Goal: Navigation & Orientation: Find specific page/section

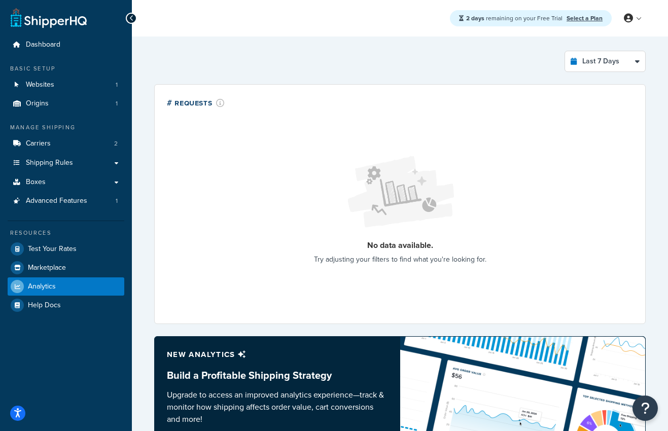
select select "last_7_days"
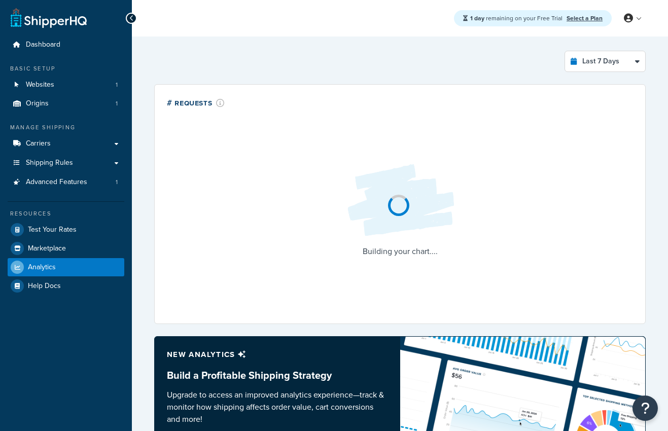
select select "last_7_days"
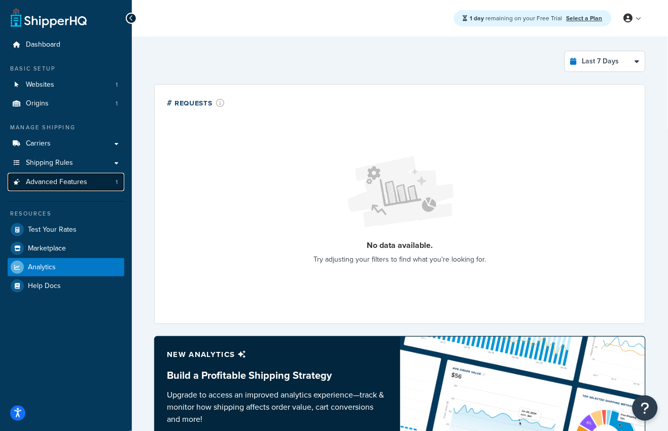
click at [60, 189] on link "Advanced Features 1" at bounding box center [66, 182] width 117 height 19
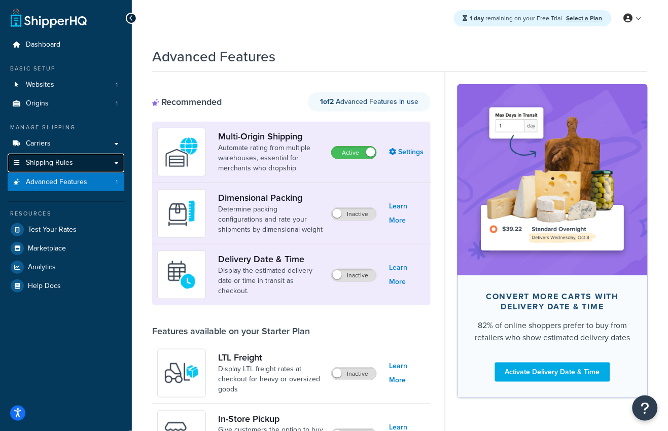
click at [58, 168] on link "Shipping Rules" at bounding box center [66, 163] width 117 height 19
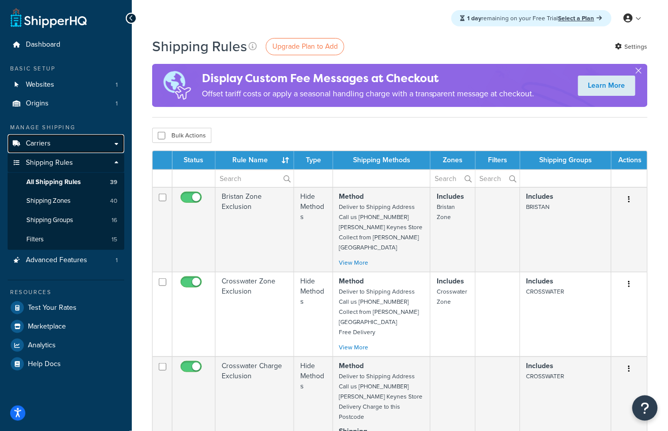
click at [89, 150] on link "Carriers" at bounding box center [66, 143] width 117 height 19
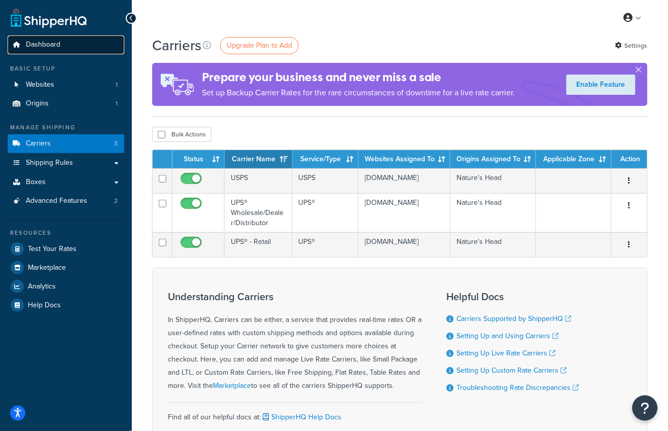
click at [65, 44] on link "Dashboard" at bounding box center [66, 45] width 117 height 19
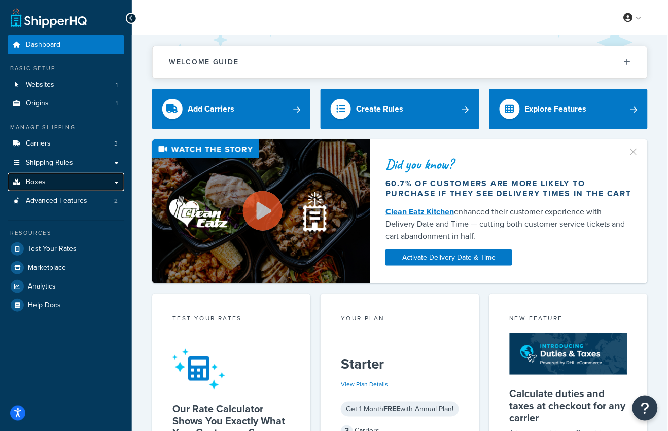
click at [73, 188] on link "Boxes" at bounding box center [66, 182] width 117 height 19
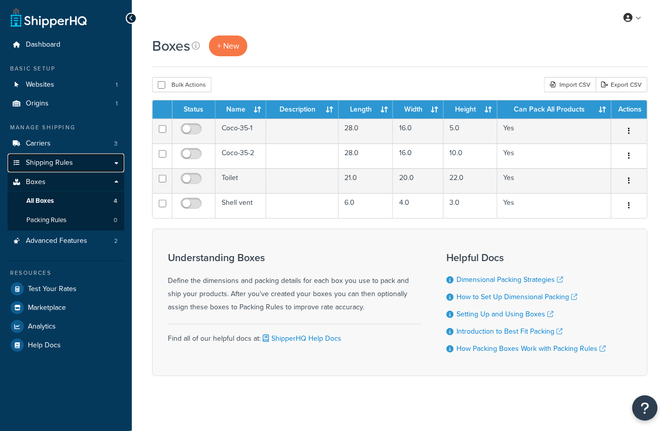
click at [71, 164] on span "Shipping Rules" at bounding box center [49, 163] width 47 height 9
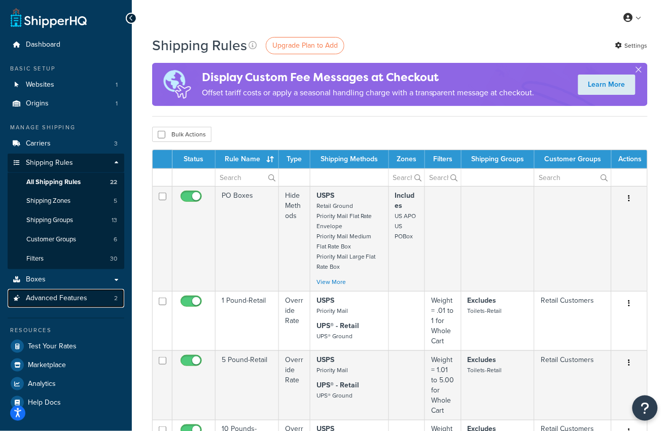
click at [52, 298] on span "Advanced Features" at bounding box center [56, 298] width 61 height 9
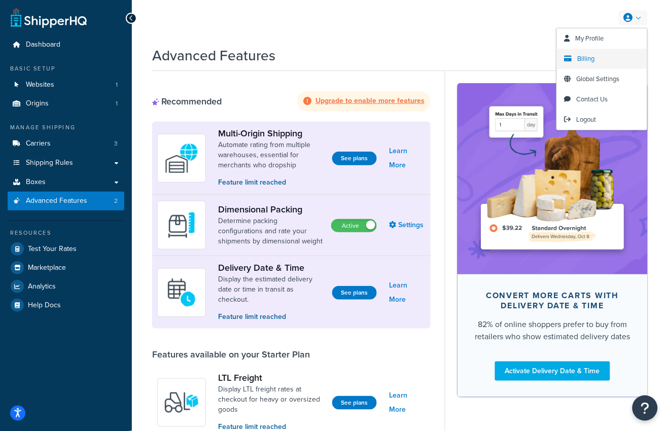
click at [593, 57] on span "Billing" at bounding box center [586, 59] width 17 height 10
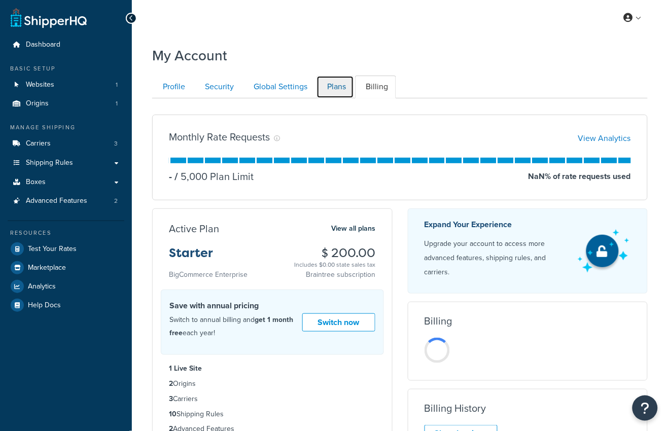
click at [334, 90] on link "Plans" at bounding box center [335, 87] width 38 height 23
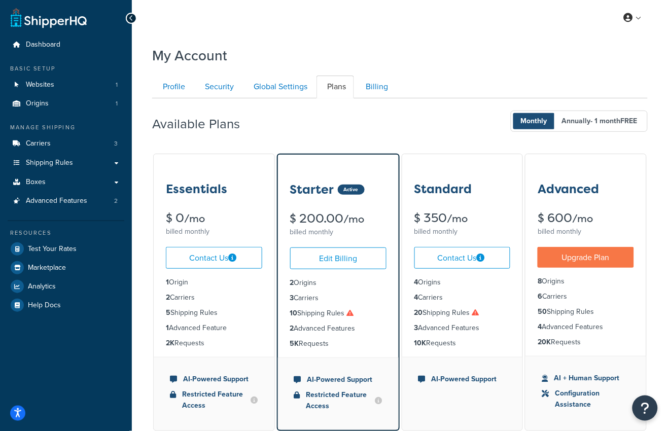
scroll to position [98, 0]
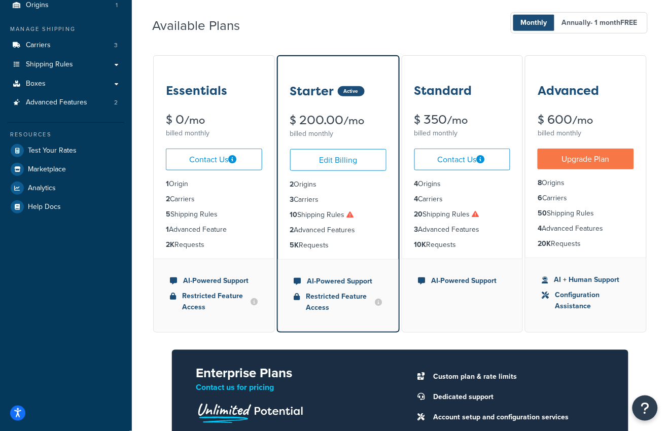
click at [336, 216] on li "10 Shipping Rules" at bounding box center [338, 214] width 96 height 11
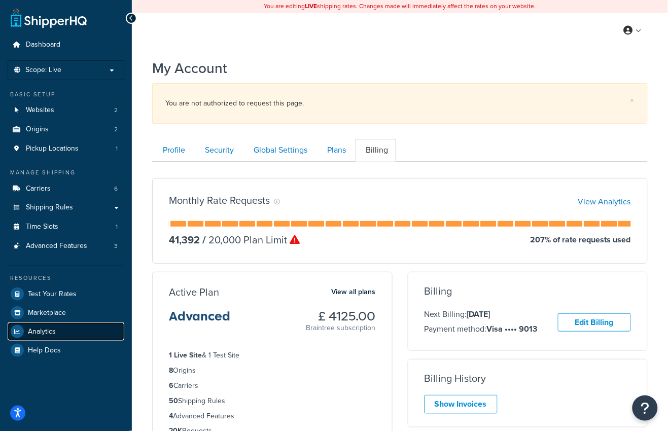
click at [49, 329] on span "Analytics" at bounding box center [42, 332] width 28 height 9
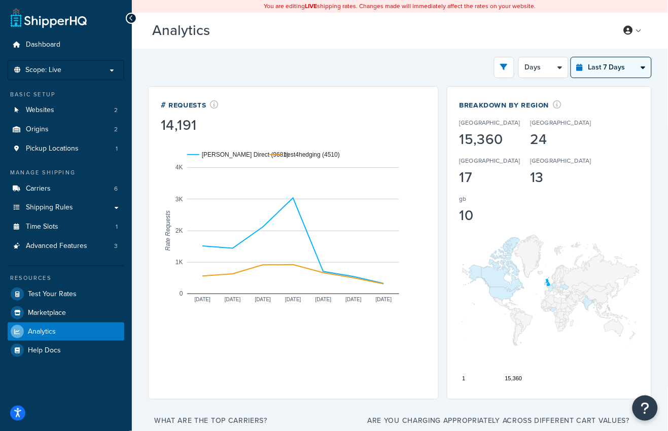
click at [612, 67] on select "Last 24 Hours Last 7 Days Last 30 Days Last 3 Months Last 6 Months Last 12 Mont…" at bounding box center [611, 67] width 80 height 20
select select "last_year"
click at [572, 57] on select "Last 24 Hours Last 7 Days Last 30 Days Last 3 Months Last 6 Months Last 12 Mont…" at bounding box center [611, 67] width 80 height 20
select select "1M"
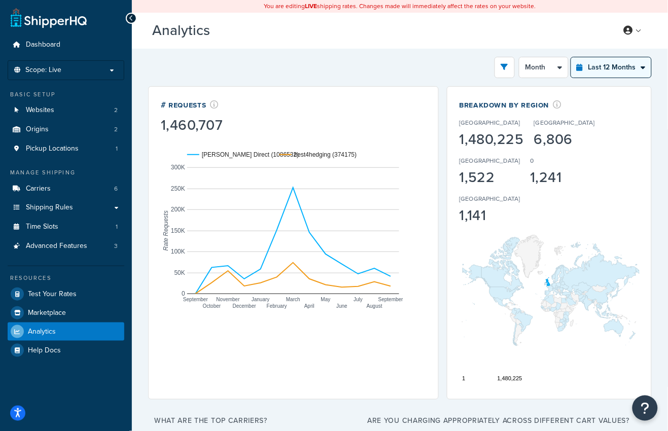
click at [610, 71] on select "Last 24 Hours Last 7 Days Last 30 Days Last 3 Months Last 6 Months Last 12 Mont…" at bounding box center [611, 67] width 80 height 20
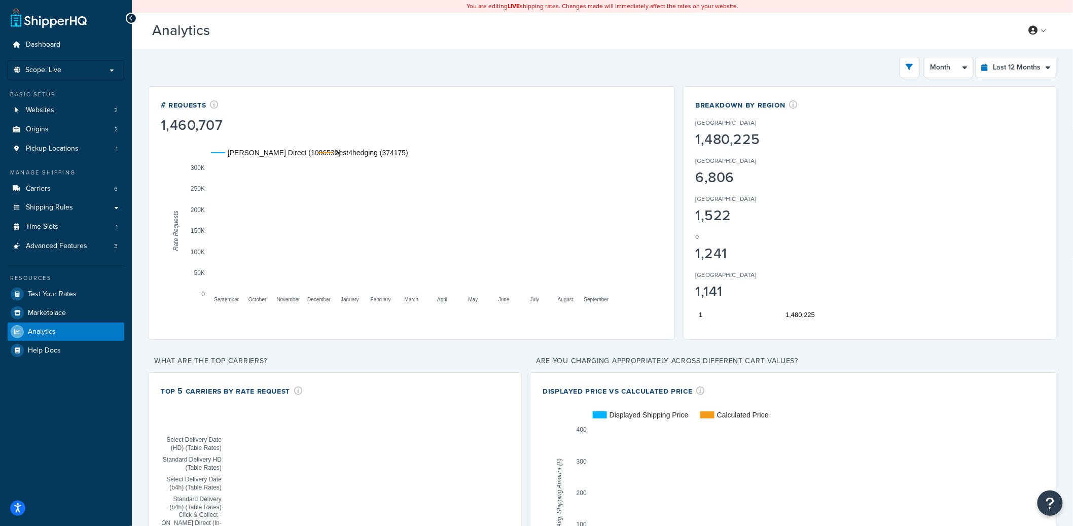
drag, startPoint x: 253, startPoint y: 182, endPoint x: 487, endPoint y: 271, distance: 251.0
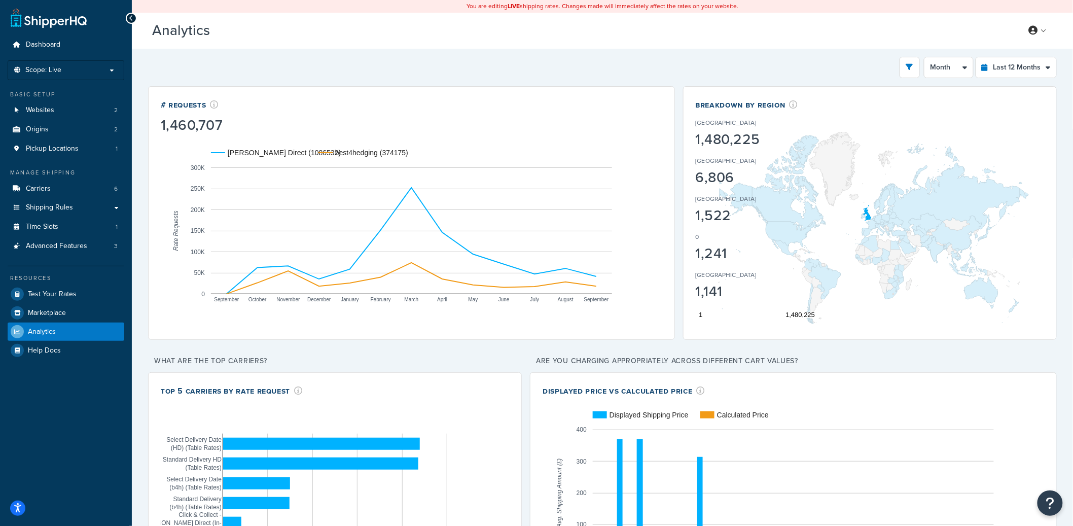
click at [486, 270] on rect "A chart." at bounding box center [411, 230] width 401 height 127
drag, startPoint x: 268, startPoint y: 263, endPoint x: 454, endPoint y: 275, distance: 186.0
click at [449, 275] on rect "A chart." at bounding box center [411, 230] width 401 height 127
click at [667, 65] on select "Last 24 Hours Last 7 Days Last 30 Days Last 3 Months Last 6 Months Last 12 Mont…" at bounding box center [1016, 67] width 80 height 20
select select "last_6_months"
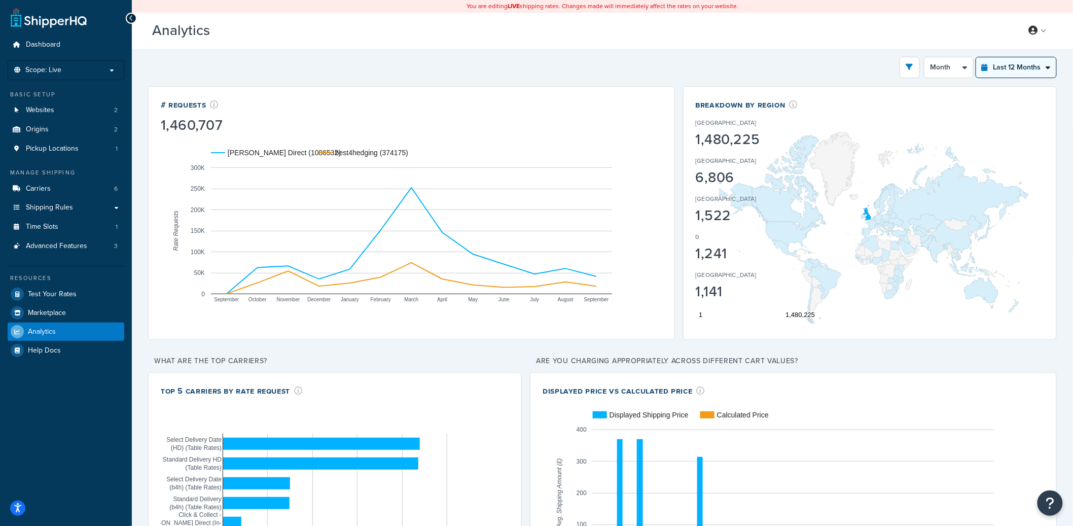
click at [667, 57] on select "Last 24 Hours Last 7 Days Last 30 Days Last 3 Months Last 6 Months Last 12 Mont…" at bounding box center [1016, 67] width 80 height 20
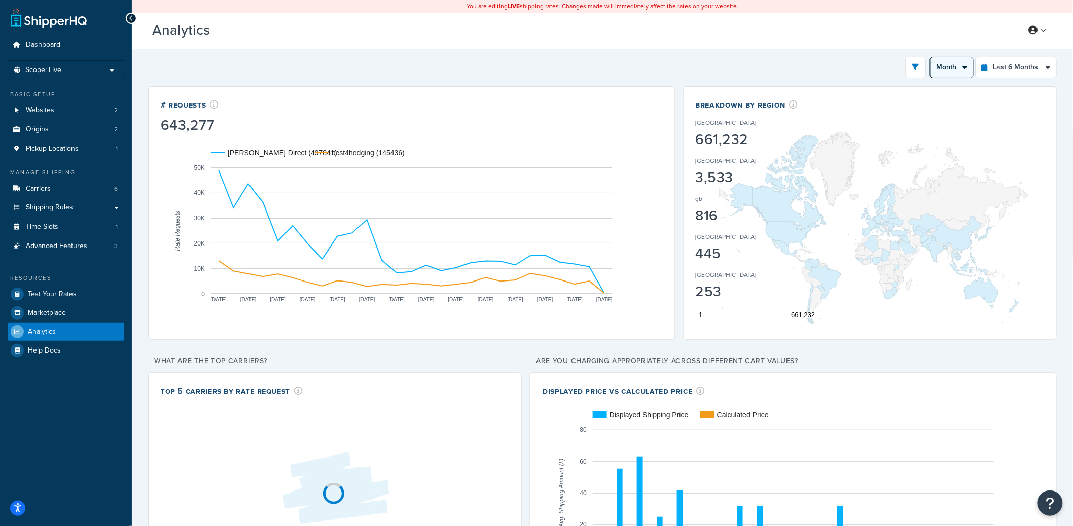
click at [667, 69] on select "Month Weeks" at bounding box center [952, 67] width 43 height 20
select select "1M"
click at [667, 57] on select "Month Weeks" at bounding box center [952, 67] width 43 height 20
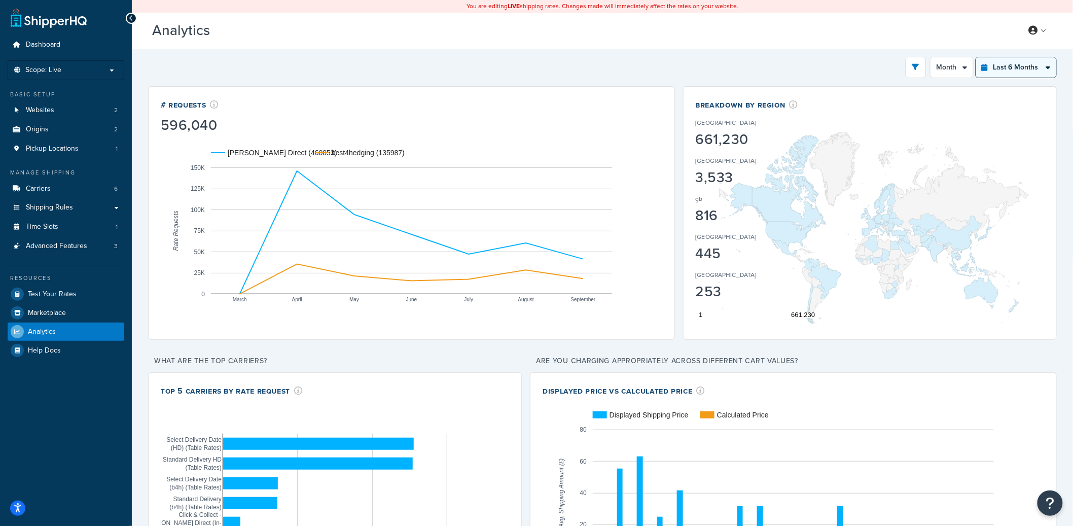
click at [667, 67] on select "Last 24 Hours Last 7 Days Last 30 Days Last 3 Months Last 6 Months Last 12 Mont…" at bounding box center [1016, 67] width 80 height 20
select select "last_7_days"
click at [667, 57] on select "Last 24 Hours Last 7 Days Last 30 Days Last 3 Months Last 6 Months Last 12 Mont…" at bounding box center [1016, 67] width 80 height 20
select select "1d"
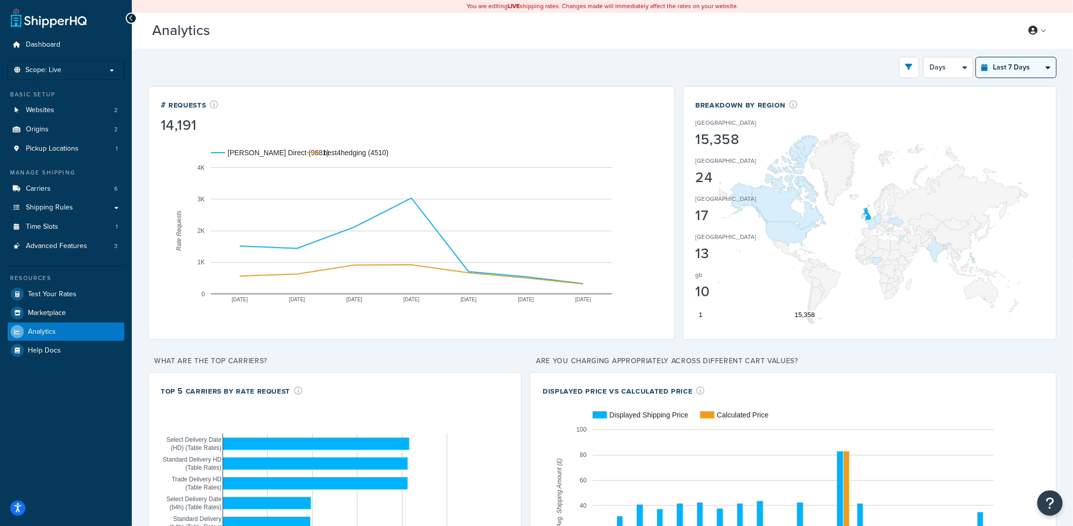
click at [667, 61] on select "Last 24 Hours Last 7 Days Last 30 Days Last 3 Months Last 6 Months Last 12 Mont…" at bounding box center [1016, 67] width 80 height 20
select select "last_6_months"
click at [667, 57] on select "Last 24 Hours Last 7 Days Last 30 Days Last 3 Months Last 6 Months Last 12 Mont…" at bounding box center [1016, 67] width 80 height 20
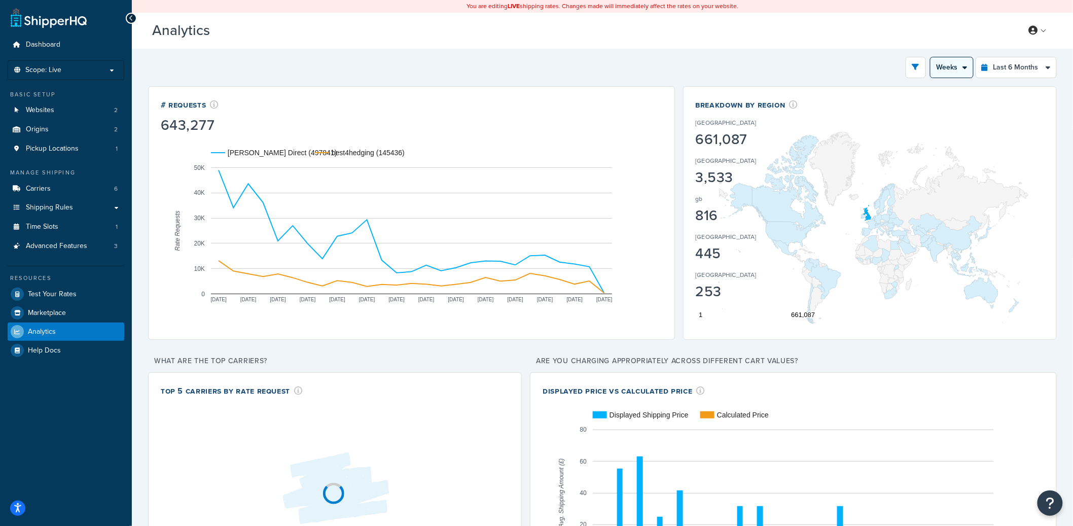
click at [667, 66] on select "Month Weeks" at bounding box center [952, 67] width 43 height 20
select select "1M"
click at [667, 57] on select "Month Weeks" at bounding box center [952, 67] width 43 height 20
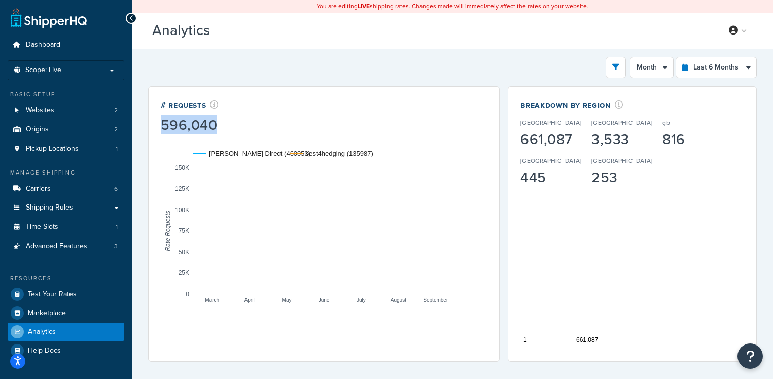
drag, startPoint x: 160, startPoint y: 125, endPoint x: 217, endPoint y: 127, distance: 56.3
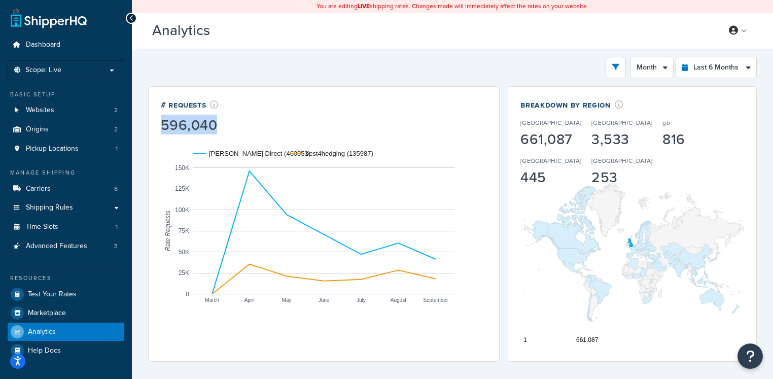
click at [217, 127] on div "596,040" at bounding box center [190, 125] width 58 height 14
click at [667, 70] on select "Last 24 Hours Last 7 Days Last 30 Days Last 3 Months Last 6 Months Last 12 Mont…" at bounding box center [716, 67] width 80 height 20
select select "last_year"
click at [667, 57] on select "Last 24 Hours Last 7 Days Last 30 Days Last 3 Months Last 6 Months Last 12 Mont…" at bounding box center [716, 67] width 80 height 20
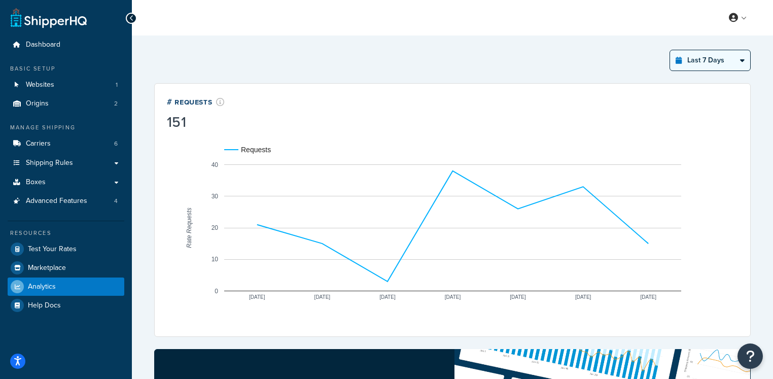
click at [698, 53] on select "Last 24 Hours Last 7 Days Last 30 Days Last 3 Months Last 6 Months Last 12 Mont…" at bounding box center [710, 60] width 80 height 20
click at [670, 50] on select "Last 24 Hours Last 7 Days Last 30 Days Last 3 Months Last 6 Months Last 12 Mont…" at bounding box center [710, 60] width 80 height 20
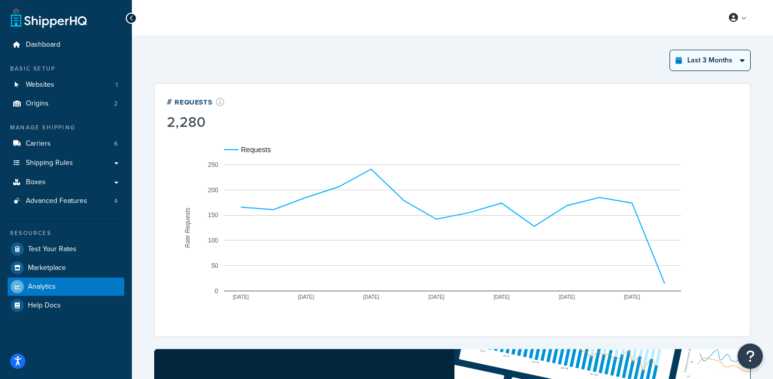
click at [714, 66] on select "Last 24 Hours Last 7 Days Last 30 Days Last 3 Months Last 6 Months Last 12 Mont…" at bounding box center [710, 60] width 80 height 20
select select "last_year"
click at [670, 50] on select "Last 24 Hours Last 7 Days Last 30 Days Last 3 Months Last 6 Months Last 12 Mont…" at bounding box center [710, 60] width 80 height 20
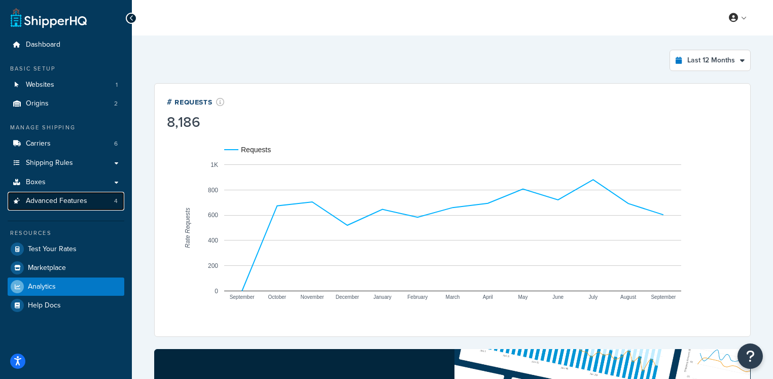
click at [69, 203] on span "Advanced Features" at bounding box center [56, 201] width 61 height 9
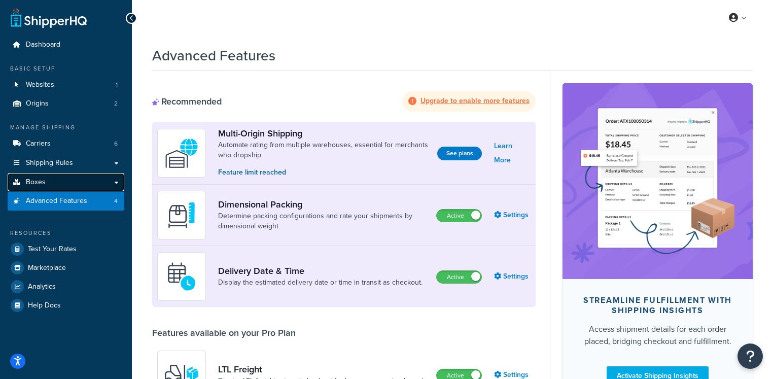
click at [75, 180] on link "Boxes" at bounding box center [66, 182] width 117 height 19
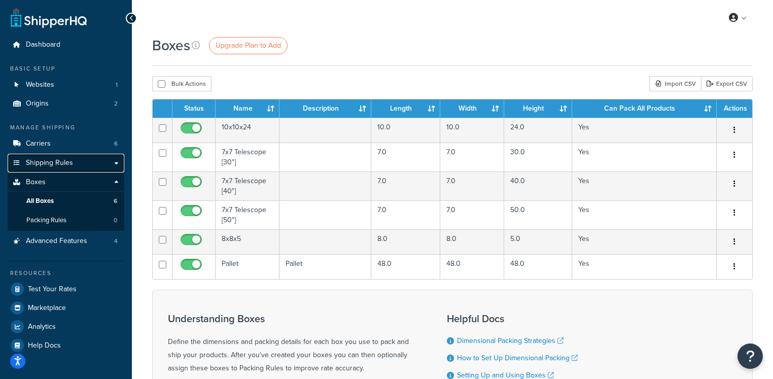
click at [95, 162] on link "Shipping Rules" at bounding box center [66, 163] width 117 height 19
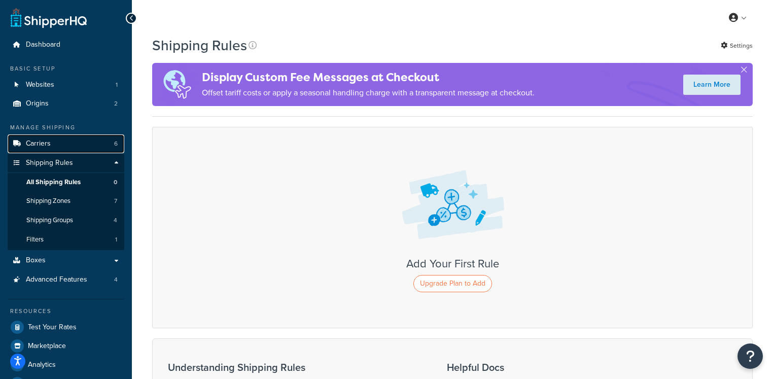
click at [78, 139] on link "Carriers 6" at bounding box center [66, 143] width 117 height 19
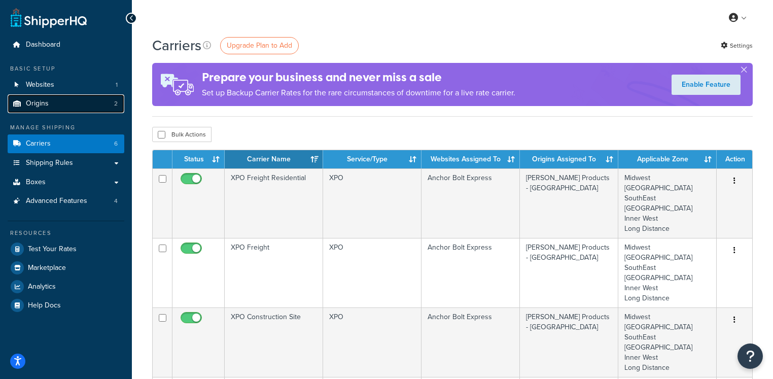
click at [73, 108] on link "Origins 2" at bounding box center [66, 103] width 117 height 19
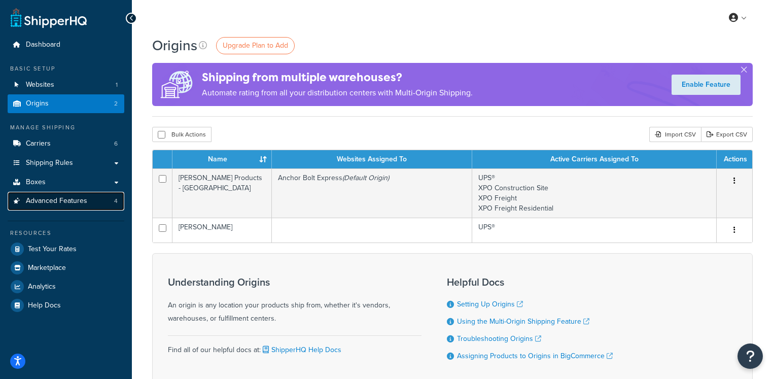
click at [74, 198] on span "Advanced Features" at bounding box center [56, 201] width 61 height 9
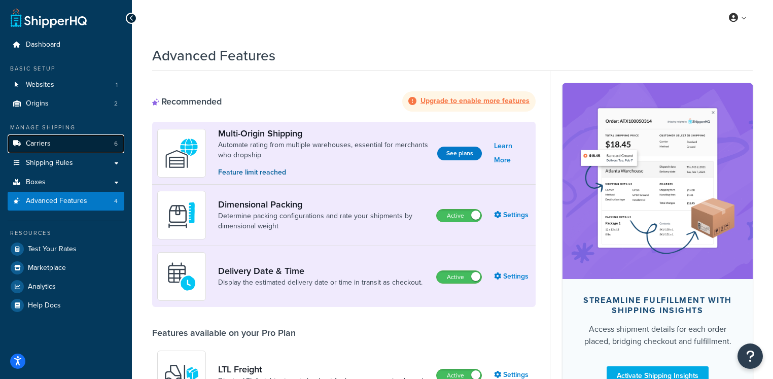
click at [82, 144] on link "Carriers 6" at bounding box center [66, 143] width 117 height 19
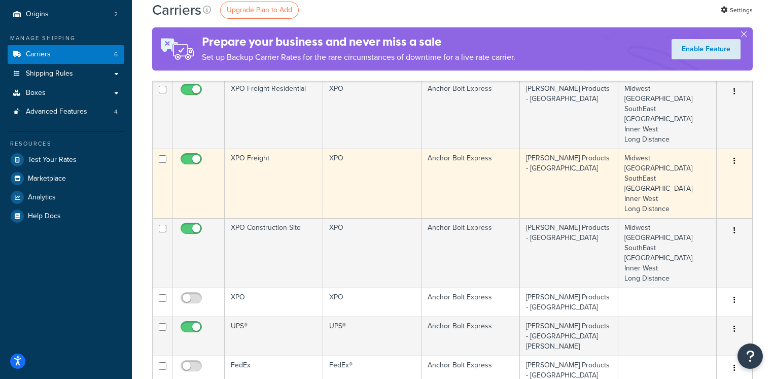
scroll to position [106, 0]
